Goal: Find contact information: Find contact information

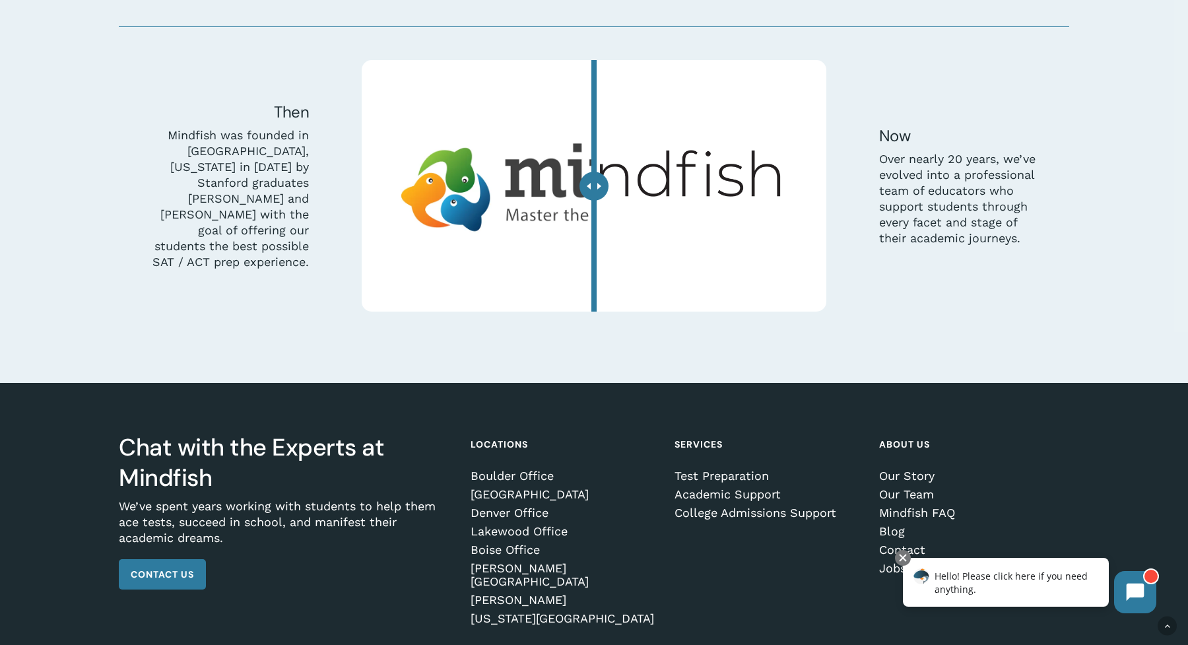
scroll to position [4091, 0]
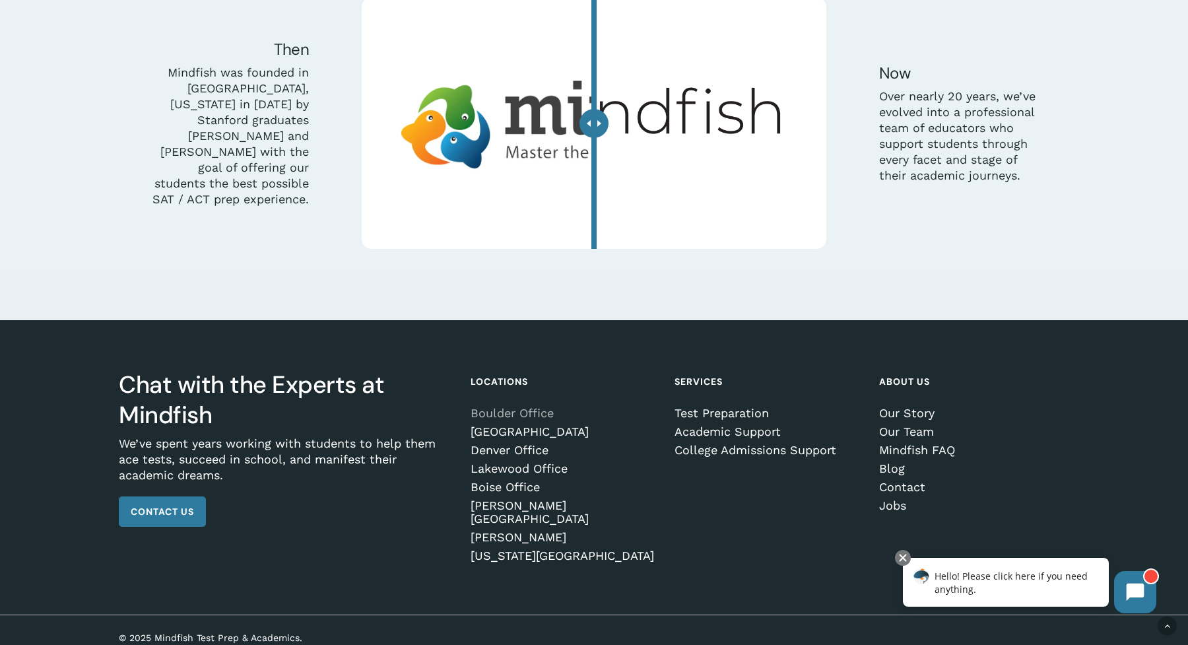
click at [520, 415] on link "Boulder Office" at bounding box center [564, 413] width 186 height 13
click at [499, 411] on link "Boulder Office" at bounding box center [564, 413] width 186 height 13
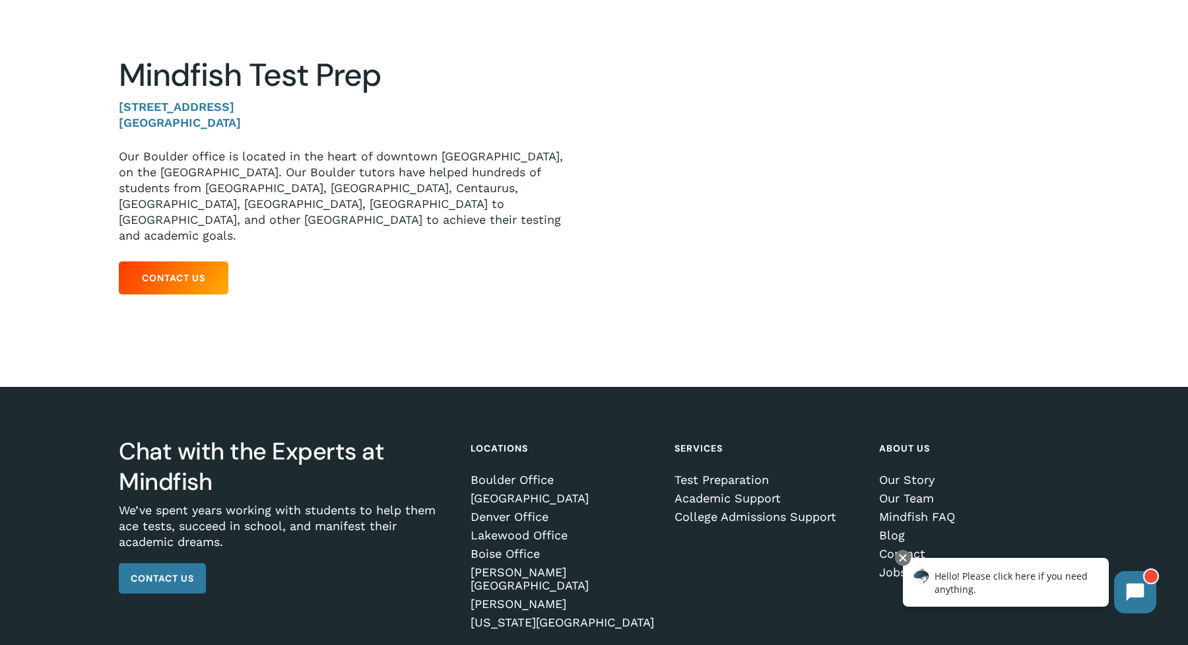
scroll to position [209, 0]
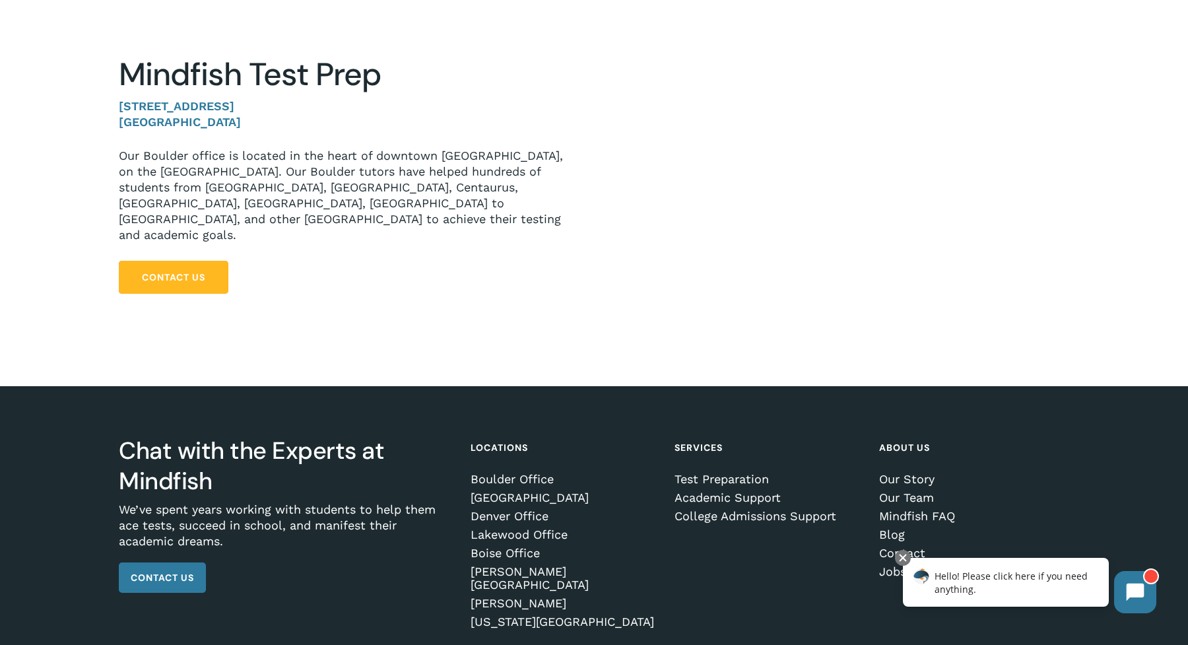
click at [194, 271] on span "Contact Us" at bounding box center [173, 277] width 63 height 13
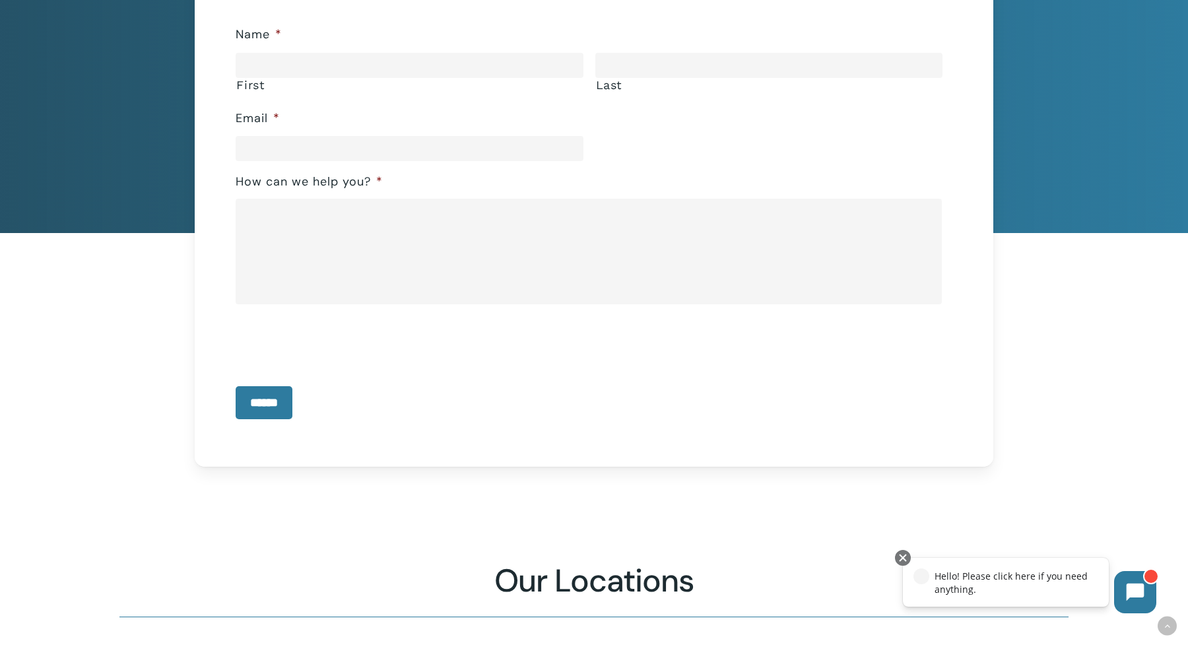
scroll to position [278, 0]
